Goal: Task Accomplishment & Management: Use online tool/utility

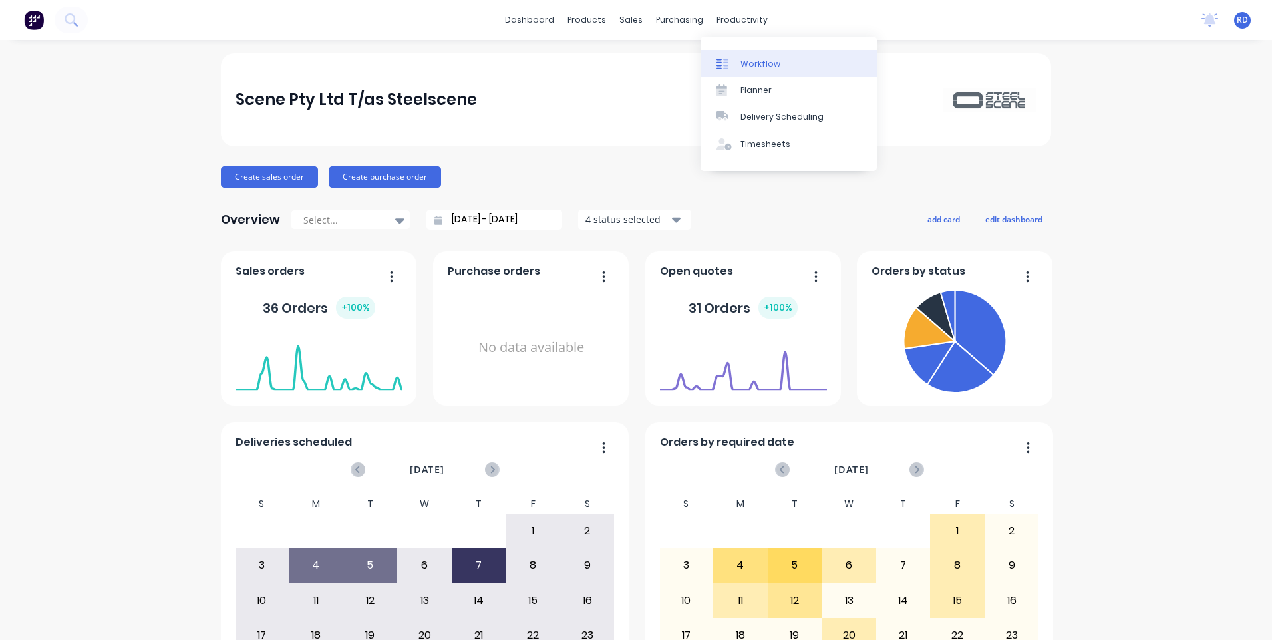
click at [753, 61] on div "Workflow" at bounding box center [761, 64] width 40 height 12
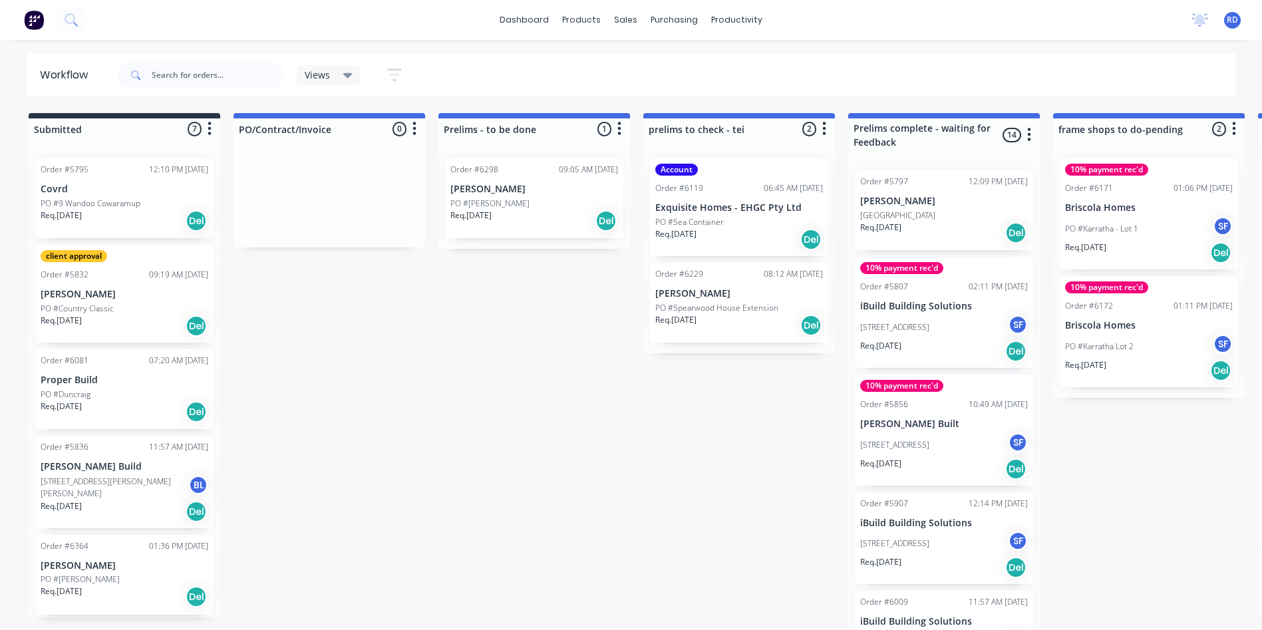
click at [496, 198] on p "PO #[PERSON_NAME]" at bounding box center [489, 204] width 79 height 12
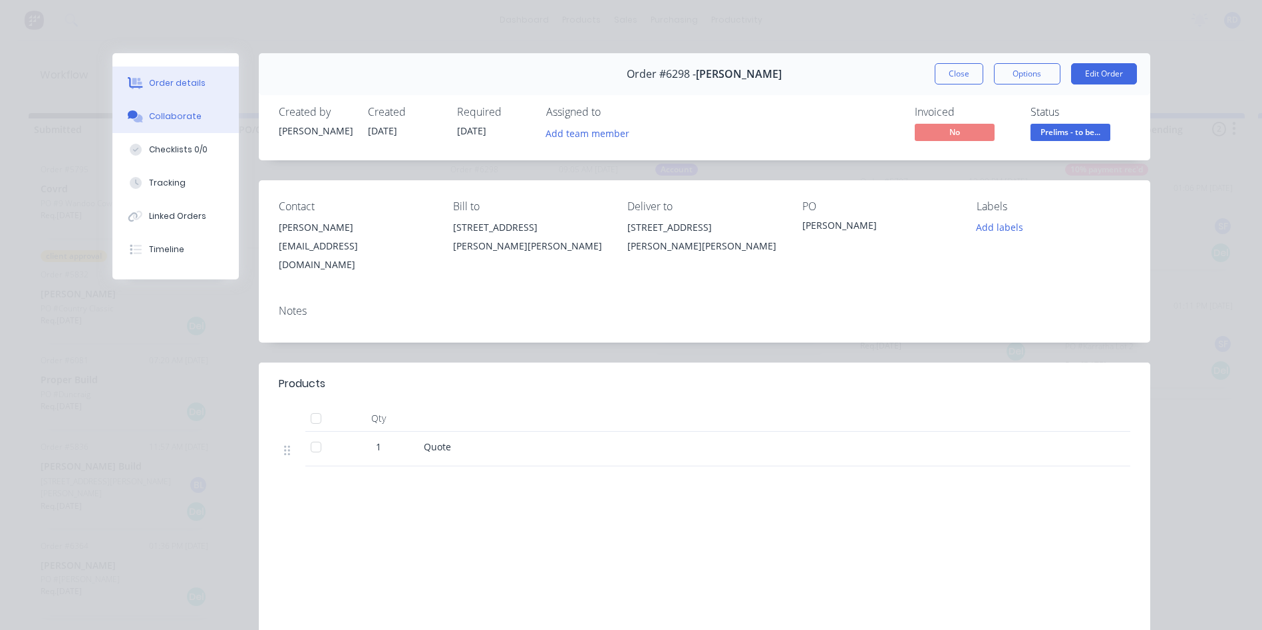
click at [168, 104] on button "Collaborate" at bounding box center [175, 116] width 126 height 33
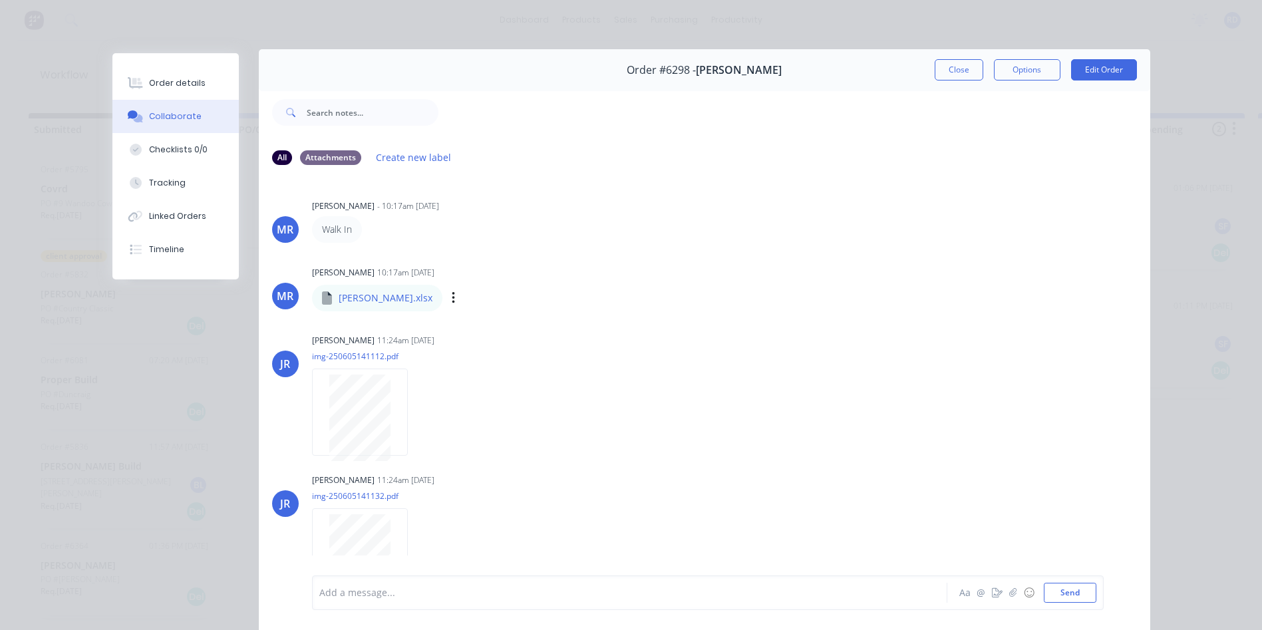
click at [365, 293] on div "[PERSON_NAME].xlsx" at bounding box center [451, 289] width 279 height 12
click at [364, 297] on p "[PERSON_NAME].xlsx" at bounding box center [386, 297] width 94 height 13
click at [323, 303] on icon at bounding box center [327, 297] width 10 height 13
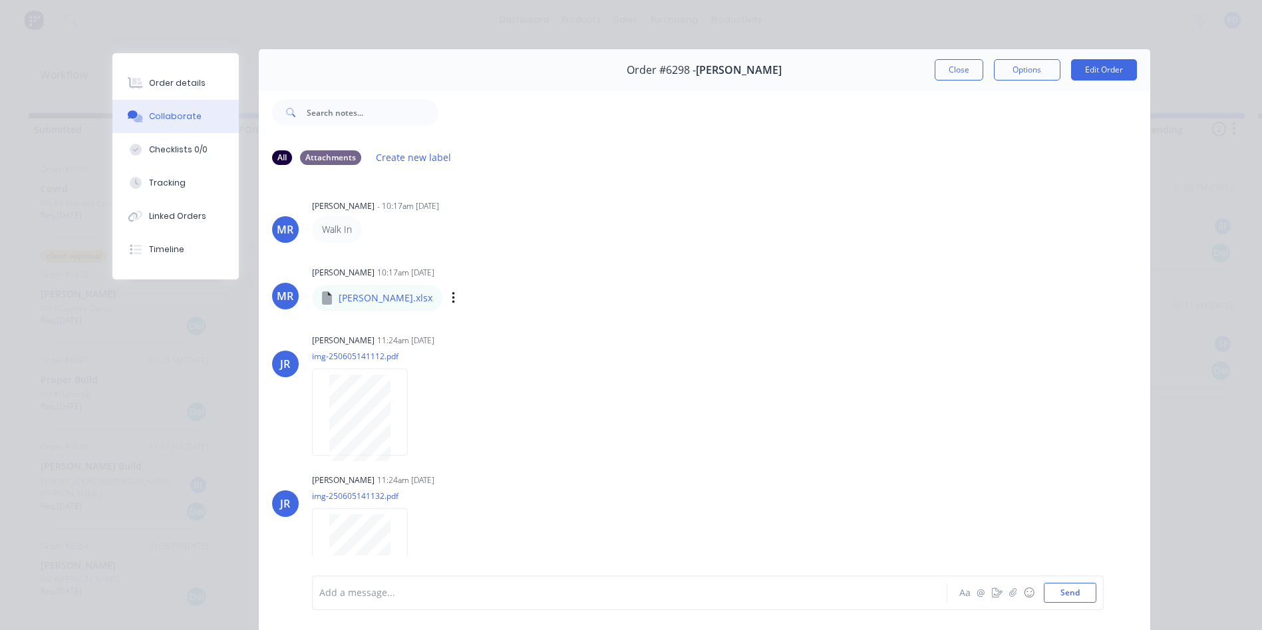
drag, startPoint x: 323, startPoint y: 303, endPoint x: 602, endPoint y: 308, distance: 278.8
click at [602, 308] on div "[PERSON_NAME] 10:17am [DATE] [PERSON_NAME].xlsx [PERSON_NAME].xlsx Labels Downl…" at bounding box center [520, 287] width 416 height 48
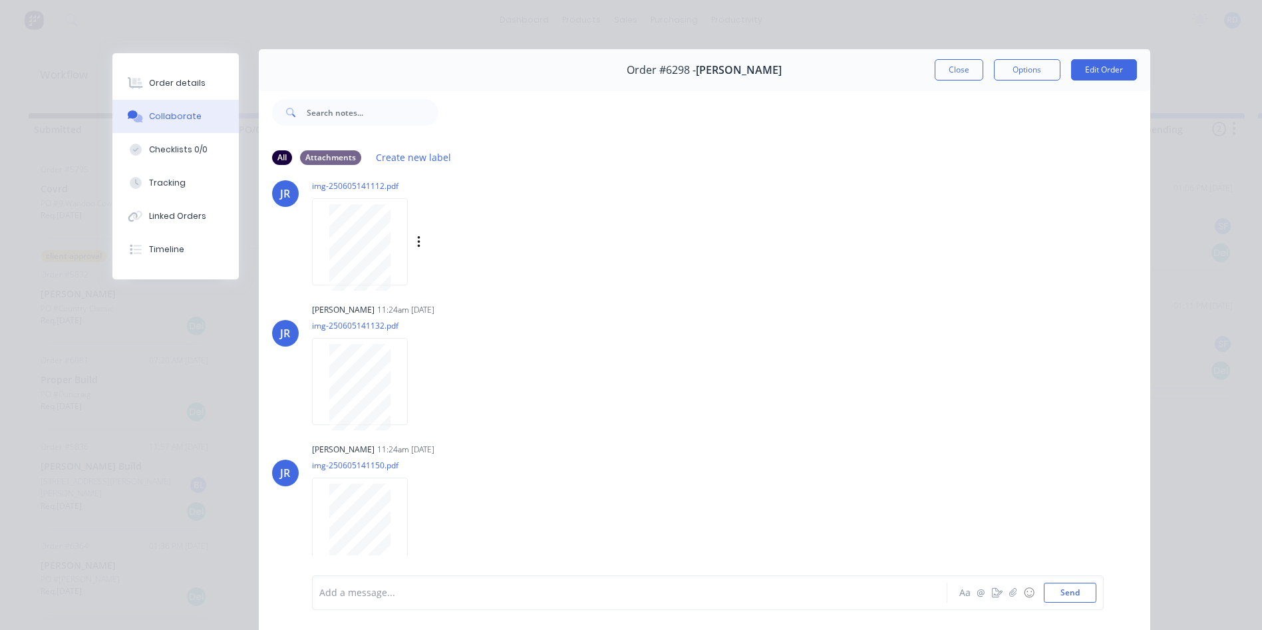
scroll to position [399, 0]
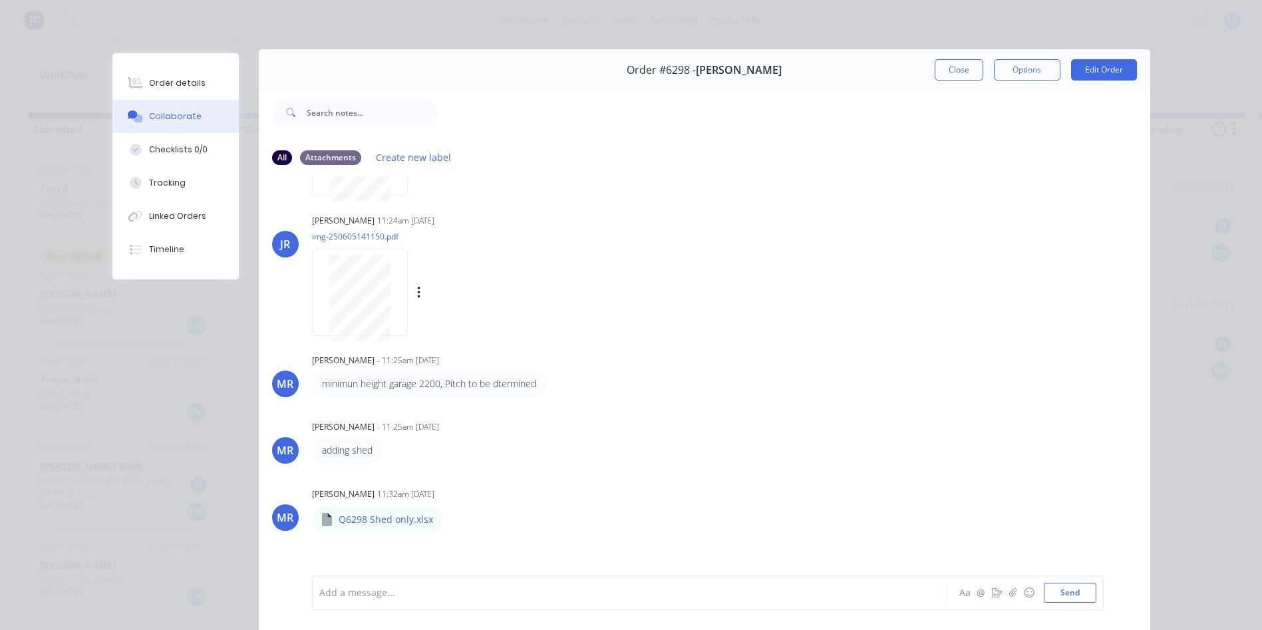
click at [663, 278] on div "[PERSON_NAME] 11:24am [DATE] img-250605141150.pdf Labels Download" at bounding box center [520, 271] width 416 height 120
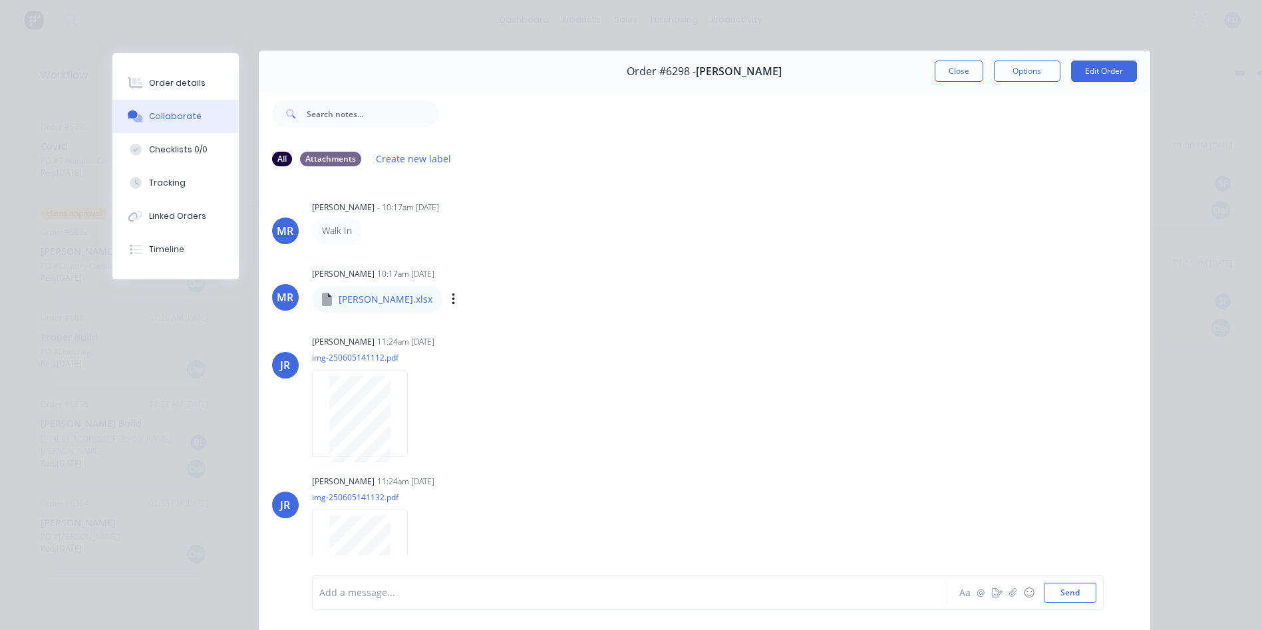
scroll to position [0, 0]
click at [960, 75] on button "Close" at bounding box center [959, 73] width 49 height 21
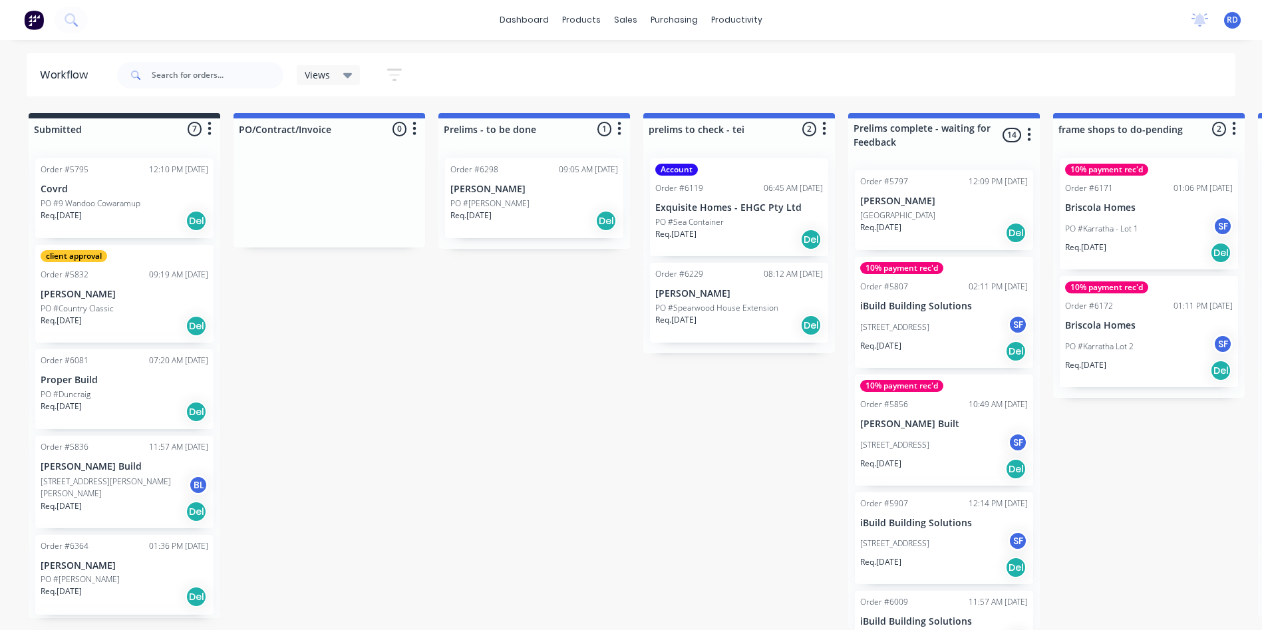
click at [490, 210] on p "Req. [DATE]" at bounding box center [470, 216] width 41 height 12
